Goal: Task Accomplishment & Management: Complete application form

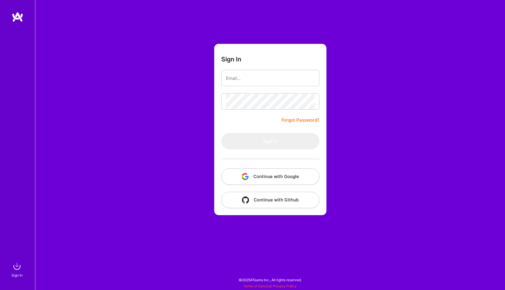
click at [265, 183] on button "Continue with Google" at bounding box center [270, 176] width 98 height 16
drag, startPoint x: 252, startPoint y: 11, endPoint x: 289, endPoint y: 9, distance: 37.2
click at [289, 9] on div "Sign In Forgot Password? Sign In Continue with Google Continue with Github" at bounding box center [270, 145] width 470 height 290
click at [106, 56] on div "Sign In Forgot Password? Sign In Continue with Google Continue with Github" at bounding box center [270, 145] width 470 height 290
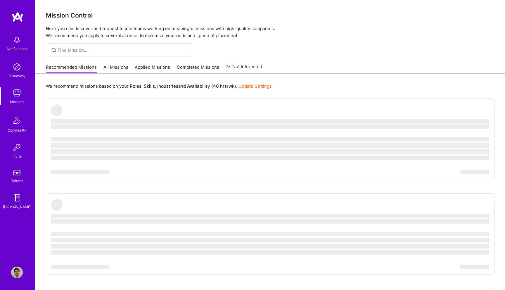
click at [16, 98] on img at bounding box center [17, 93] width 12 height 12
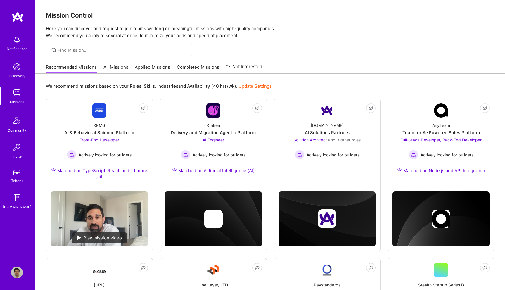
click at [154, 63] on div "Recommended Missions All Missions Applied Missions Completed Missions Not Inter…" at bounding box center [154, 67] width 216 height 13
click at [151, 68] on link "Applied Missions" at bounding box center [152, 69] width 35 height 10
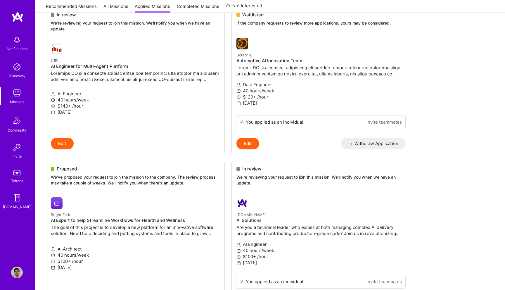
scroll to position [90, 0]
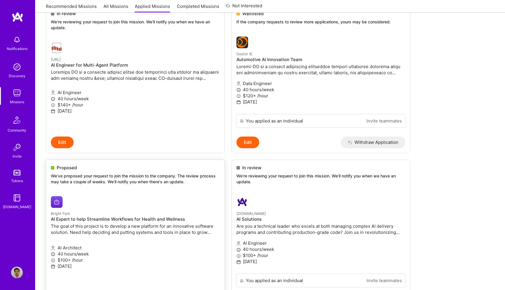
click at [162, 180] on p "We've proposed your request to join the mission to the company. The review proc…" at bounding box center [135, 178] width 169 height 11
click at [70, 177] on p "We've proposed your request to join the mission to the company. The review proc…" at bounding box center [135, 178] width 169 height 11
click at [70, 220] on h4 "AI Expert to help Streamline Workflows for Health and Wellness" at bounding box center [135, 219] width 169 height 5
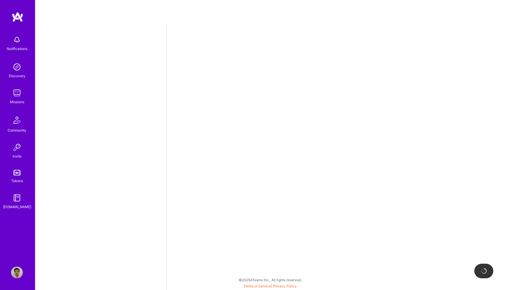
click at [17, 39] on img at bounding box center [17, 40] width 12 height 12
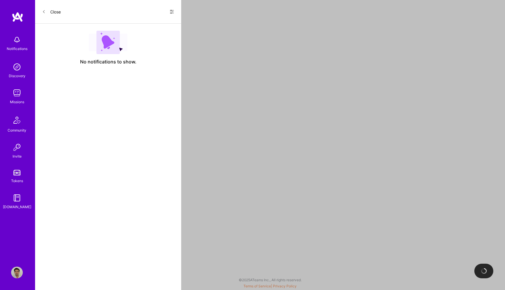
click at [175, 13] on div "Close Show all notifications Show unread notifications only" at bounding box center [108, 12] width 146 height 24
select select "US"
click at [173, 10] on icon at bounding box center [172, 12] width 4 height 4
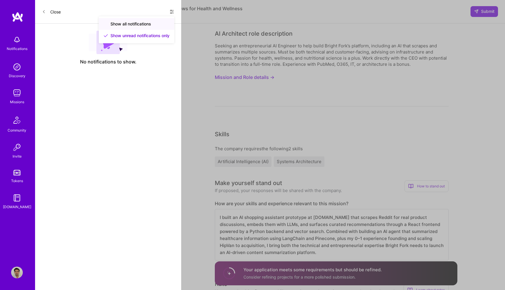
click at [134, 24] on span "Show all notifications" at bounding box center [131, 24] width 41 height 6
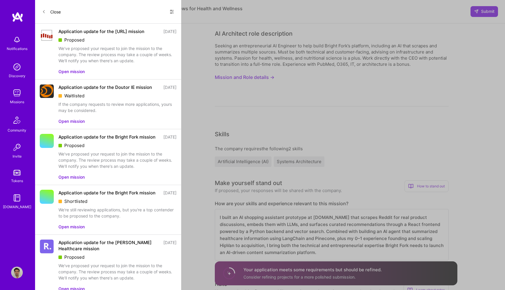
click at [77, 75] on button "Open mission" at bounding box center [71, 71] width 26 height 6
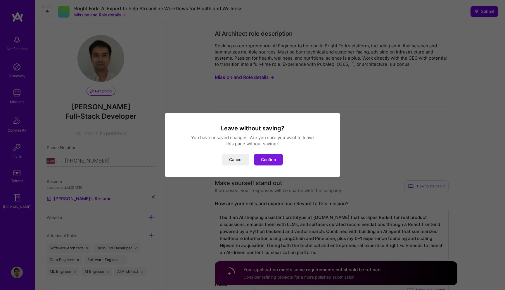
click at [279, 156] on button "Confirm" at bounding box center [268, 160] width 29 height 12
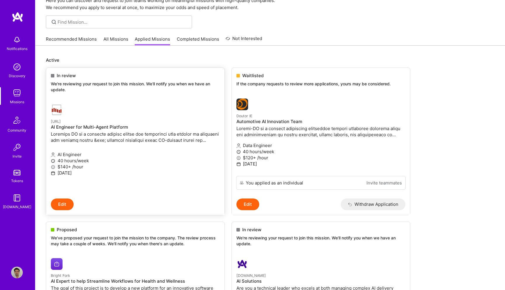
scroll to position [30, 0]
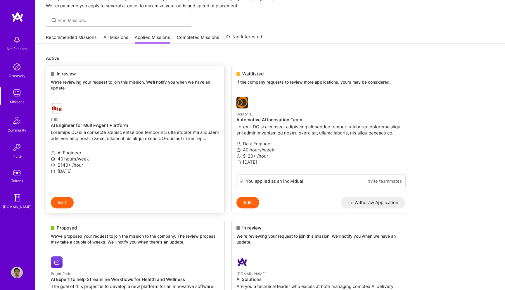
click at [165, 118] on p "[URL]" at bounding box center [135, 119] width 169 height 6
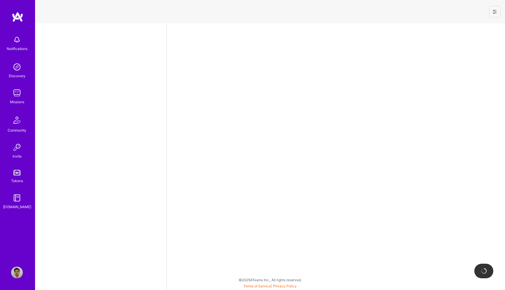
select select "US"
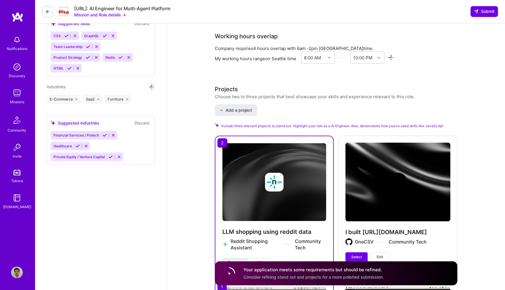
scroll to position [670, 0]
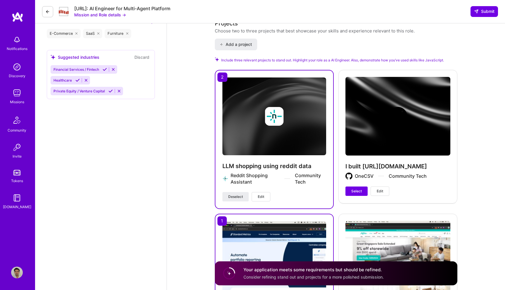
click at [90, 15] on button "Mission and Role details →" at bounding box center [100, 15] width 52 height 6
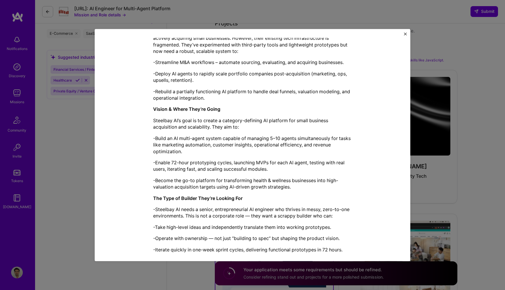
scroll to position [0, 0]
